Goal: Transaction & Acquisition: Purchase product/service

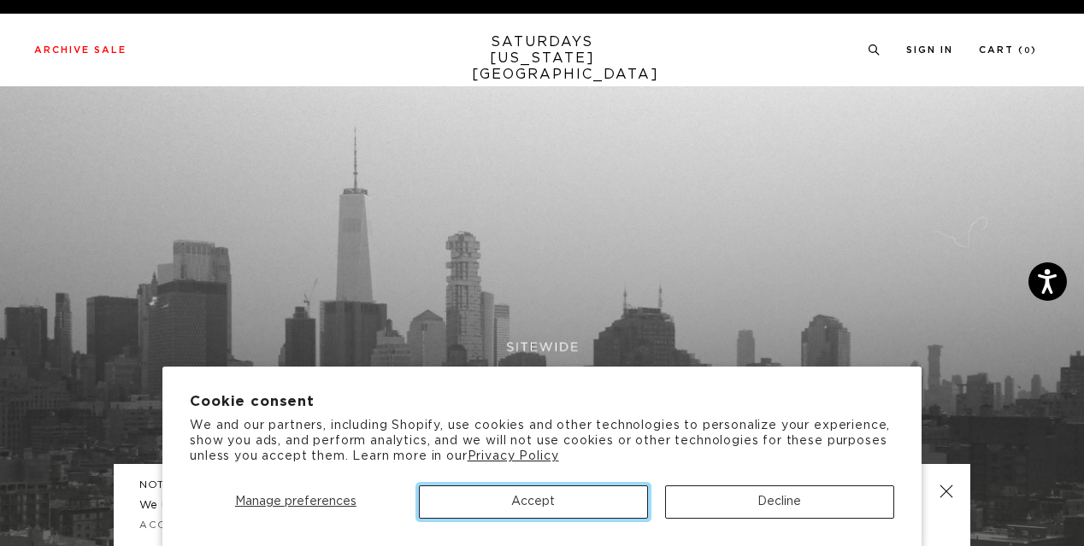
click at [586, 506] on button "Accept" at bounding box center [533, 502] width 229 height 33
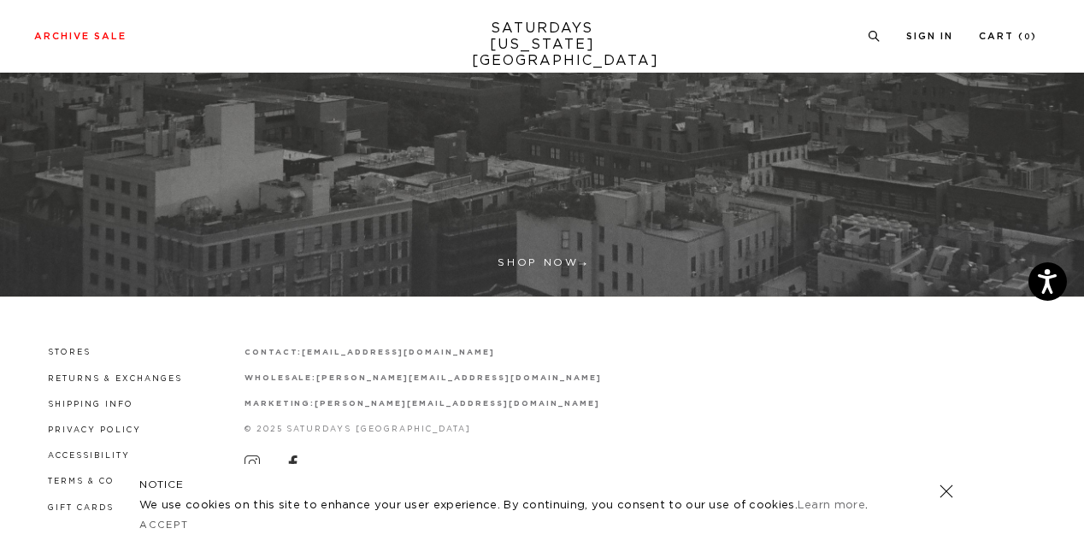
scroll to position [468, 0]
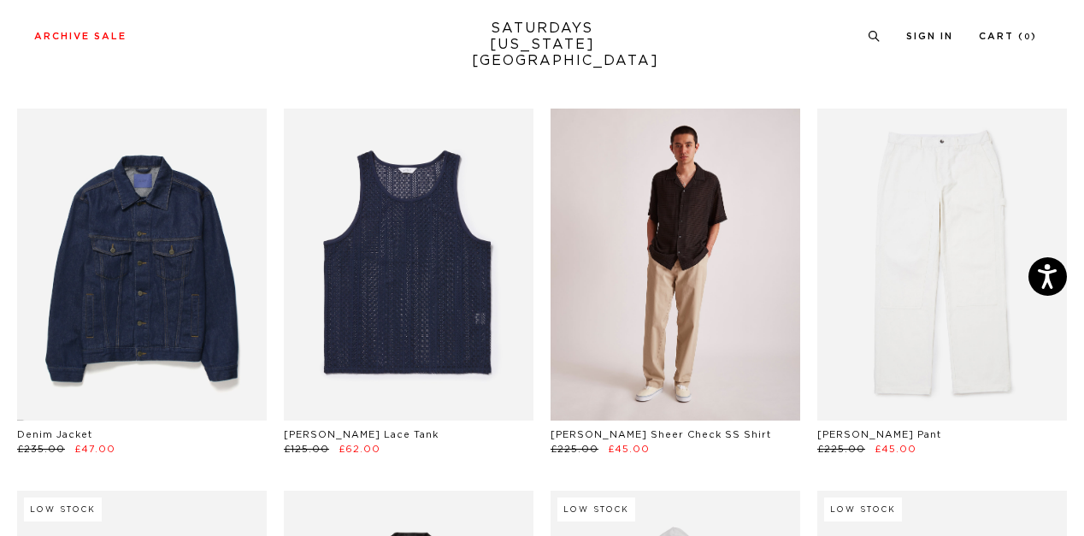
scroll to position [855, 0]
